Goal: Task Accomplishment & Management: Use online tool/utility

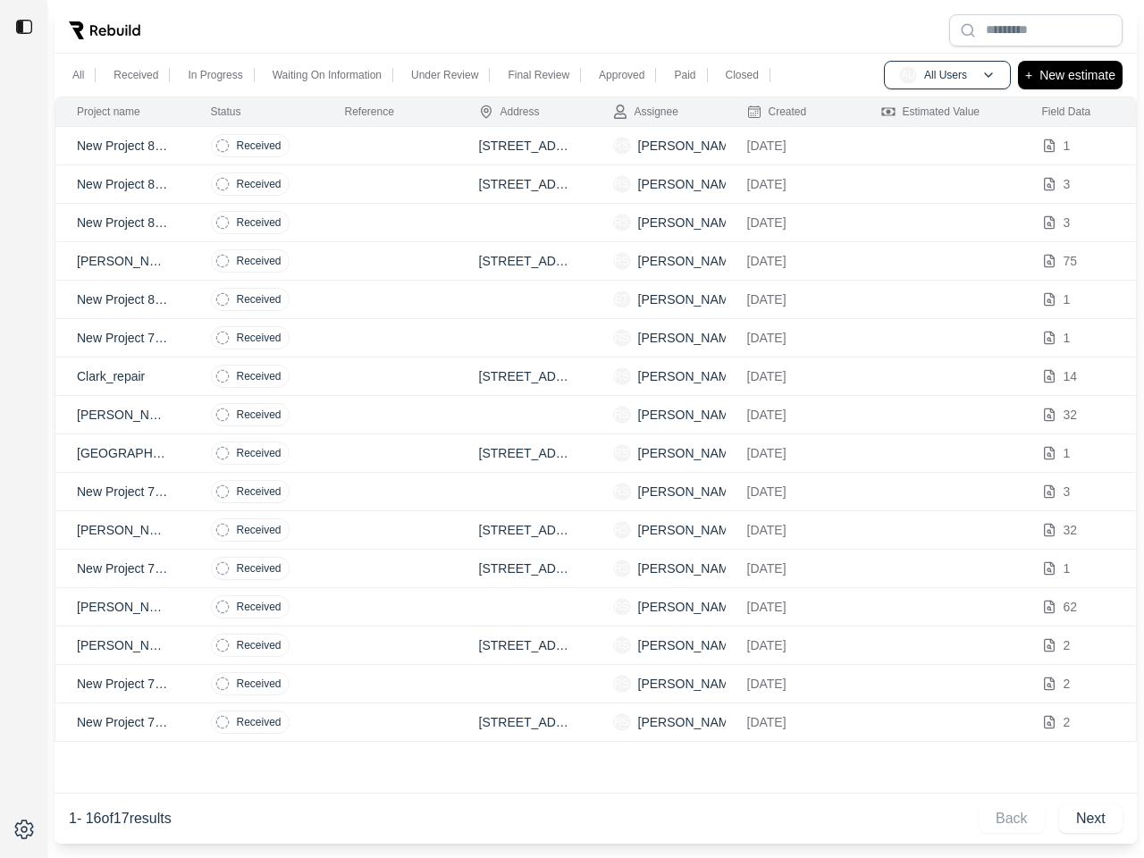
click at [24, 27] on img at bounding box center [24, 27] width 18 height 18
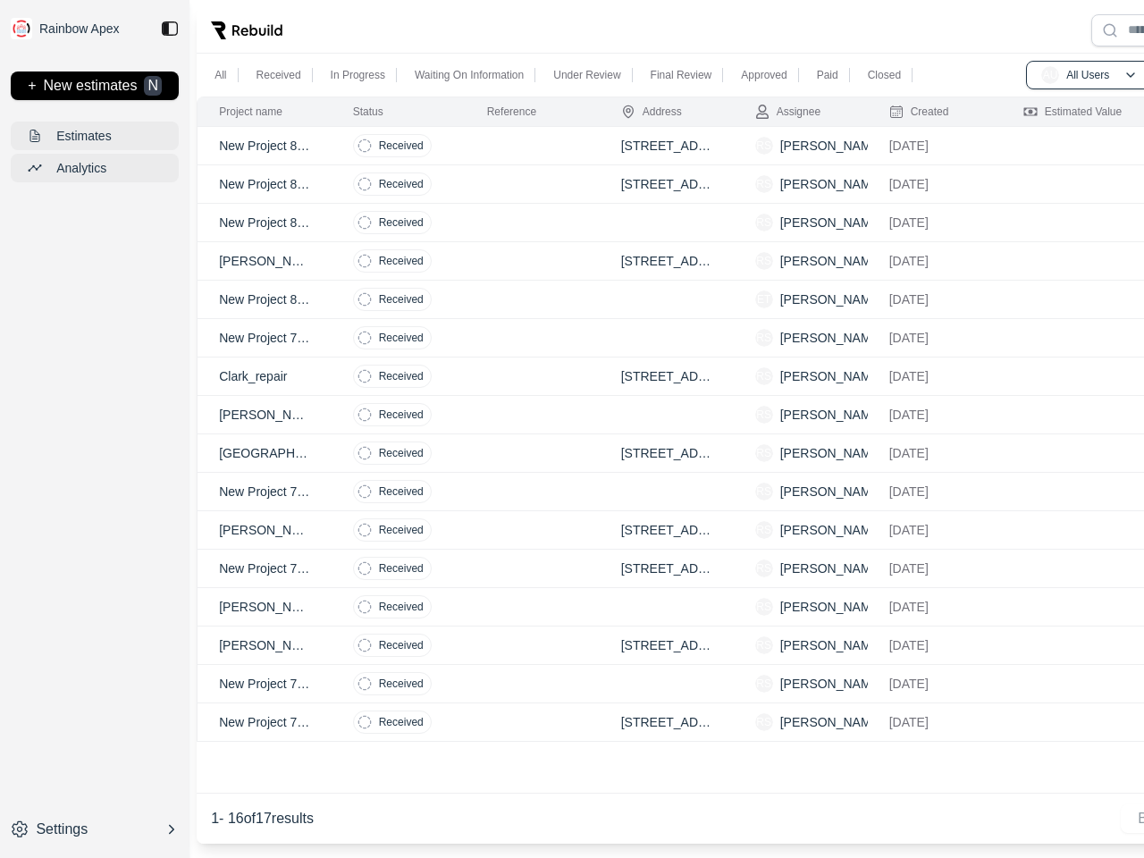
click at [211, 75] on div "All" at bounding box center [220, 74] width 19 height 21
click at [136, 76] on p "New estimates" at bounding box center [91, 86] width 94 height 21
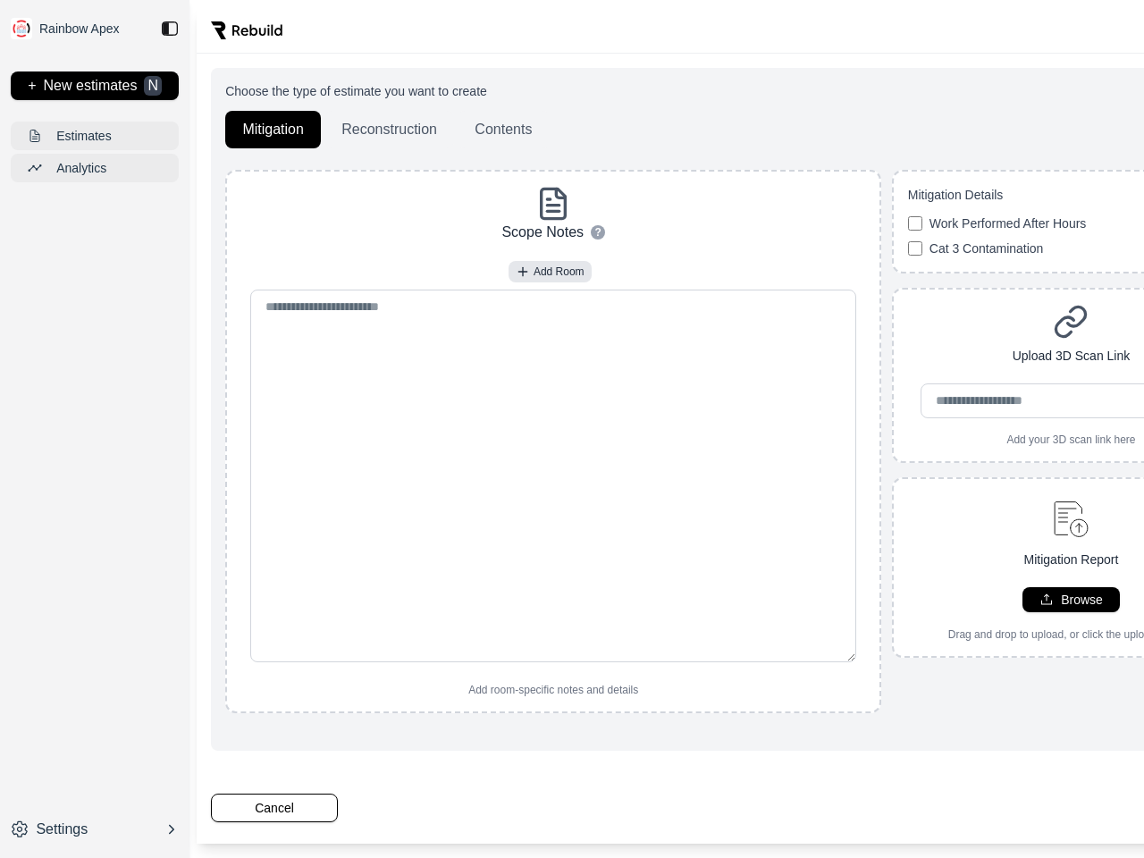
click at [215, 75] on div "All" at bounding box center [224, 74] width 26 height 21
click at [327, 75] on div "Choose the type of estimate you want to create Mitigation Reconstruction Conten…" at bounding box center [738, 409] width 1054 height 683
click at [444, 75] on div "Choose the type of estimate you want to create Mitigation Reconstruction Conten…" at bounding box center [738, 409] width 1054 height 683
click at [538, 75] on div "Choose the type of estimate you want to create Mitigation Reconstruction Conten…" at bounding box center [738, 409] width 1054 height 683
click at [621, 75] on div "Choose the type of estimate you want to create Mitigation Reconstruction Conten…" at bounding box center [738, 409] width 1054 height 683
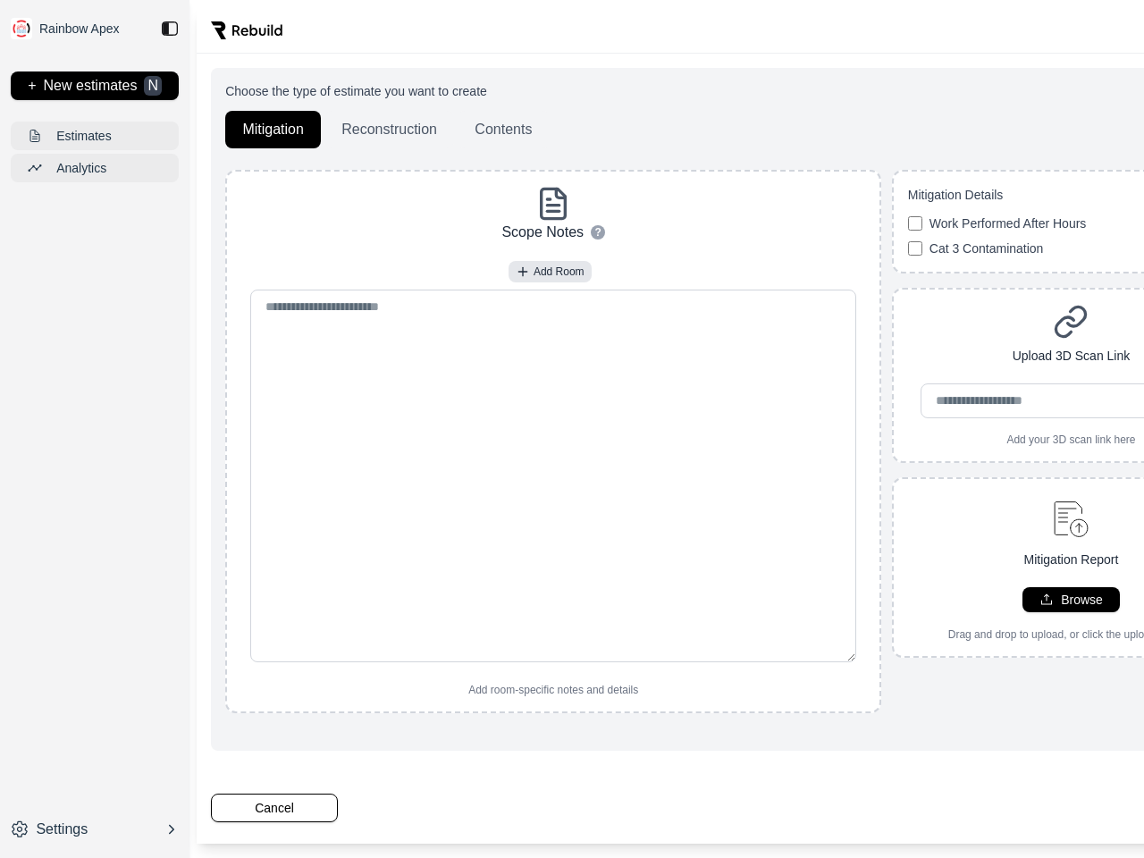
click at [685, 75] on div "Choose the type of estimate you want to create Mitigation Reconstruction Conten…" at bounding box center [738, 409] width 1054 height 683
click at [742, 75] on div "Choose the type of estimate you want to create Mitigation Reconstruction Conten…" at bounding box center [738, 409] width 1054 height 683
